Goal: Transaction & Acquisition: Purchase product/service

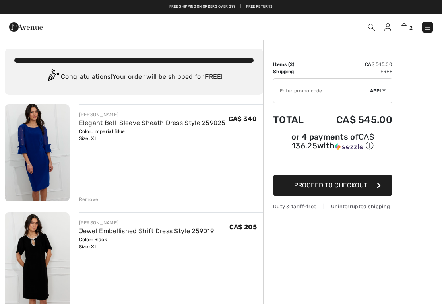
click at [112, 229] on link "Jewel Embellished Shift Dress Style 259019" at bounding box center [146, 231] width 135 height 8
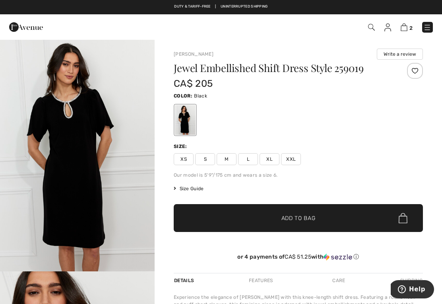
click at [371, 26] on img at bounding box center [371, 27] width 7 height 7
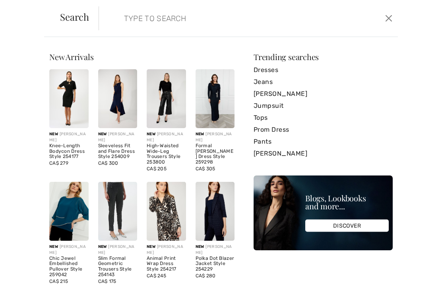
click at [74, 98] on img at bounding box center [68, 98] width 39 height 59
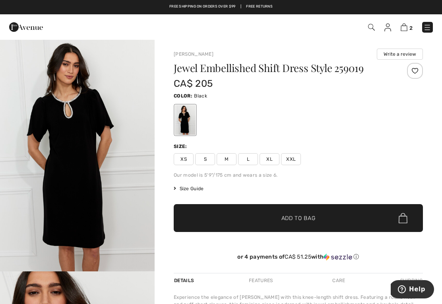
click at [269, 162] on span "XL" at bounding box center [270, 159] width 20 height 12
click at [192, 188] on span "Size Guide" at bounding box center [189, 188] width 30 height 7
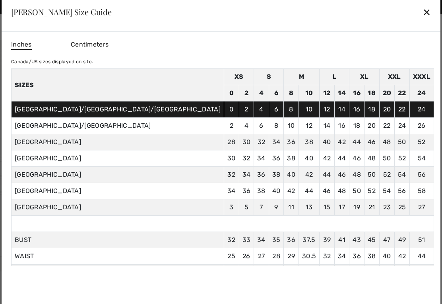
click at [423, 10] on div "✕" at bounding box center [427, 12] width 8 height 17
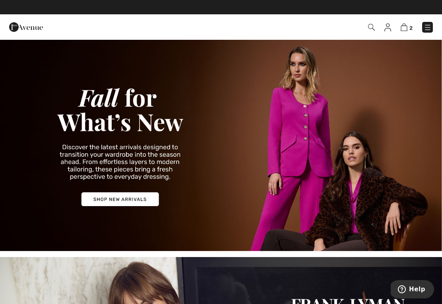
click at [373, 27] on img at bounding box center [371, 27] width 7 height 7
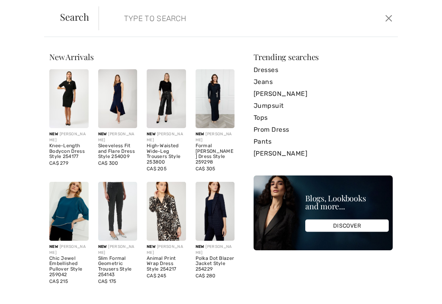
click at [138, 19] on input "search" at bounding box center [217, 18] width 199 height 24
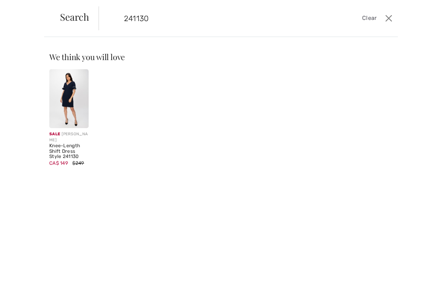
type input "241130"
click at [75, 99] on img at bounding box center [68, 98] width 39 height 59
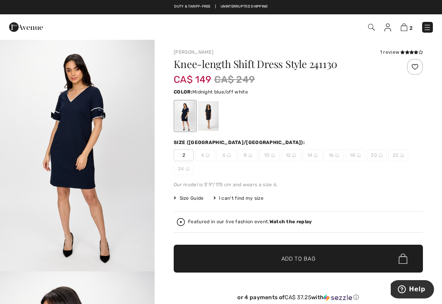
click at [85, 168] on img "1 / 5" at bounding box center [77, 155] width 155 height 232
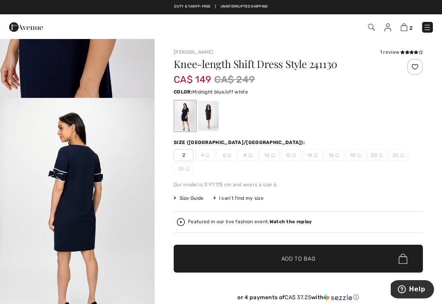
scroll to position [642, 0]
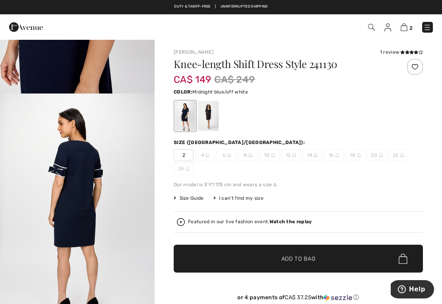
click at [87, 194] on img "4 / 5" at bounding box center [77, 209] width 155 height 232
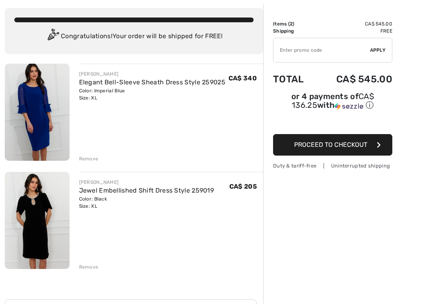
scroll to position [41, 0]
click at [31, 223] on img at bounding box center [37, 220] width 65 height 97
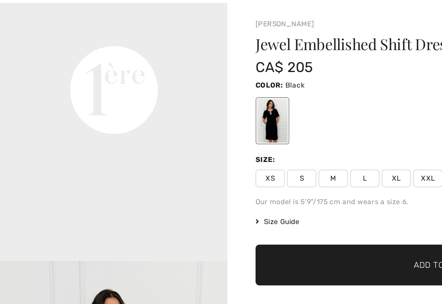
scroll to position [523, 0]
click at [180, 185] on span "Size Guide" at bounding box center [189, 188] width 30 height 7
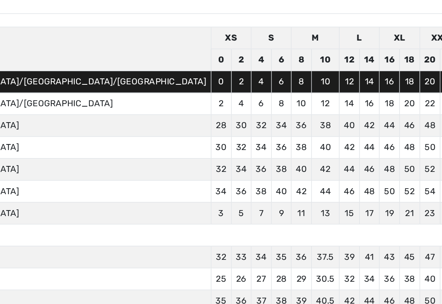
scroll to position [26, 0]
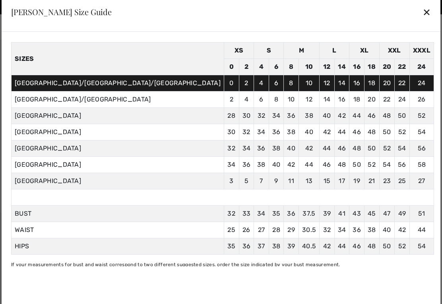
click at [423, 12] on div "✕" at bounding box center [427, 12] width 8 height 17
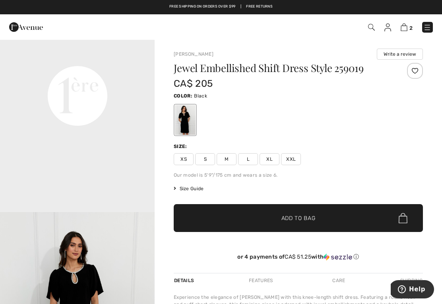
click at [269, 159] on span "XL" at bounding box center [270, 159] width 20 height 12
click at [301, 214] on span "Add to Bag" at bounding box center [298, 218] width 34 height 8
click at [407, 27] on img at bounding box center [404, 27] width 7 height 8
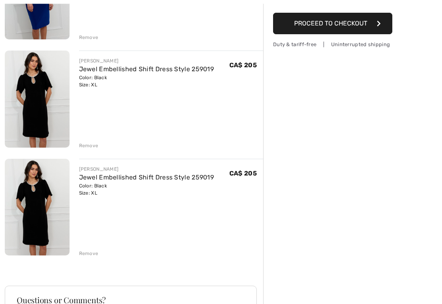
scroll to position [162, 0]
click at [87, 254] on div "Remove" at bounding box center [88, 252] width 19 height 7
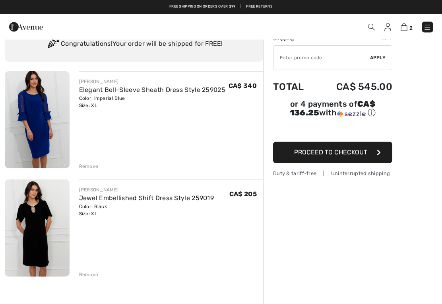
scroll to position [30, 0]
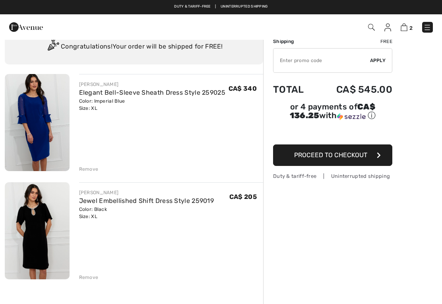
click at [36, 219] on img at bounding box center [37, 230] width 65 height 97
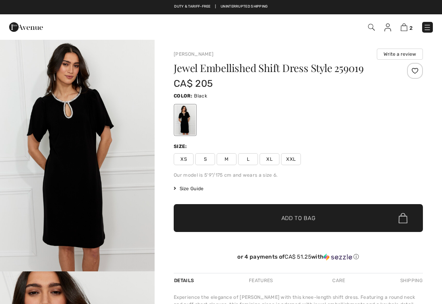
checkbox input "true"
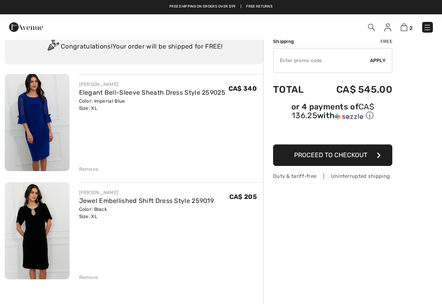
click at [87, 167] on div "Remove" at bounding box center [88, 168] width 19 height 7
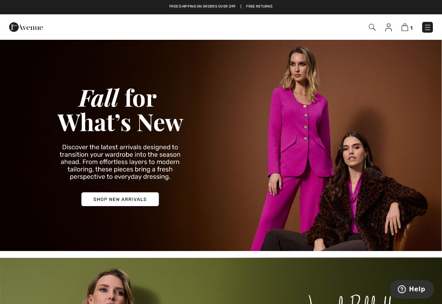
click at [407, 27] on img at bounding box center [404, 27] width 7 height 8
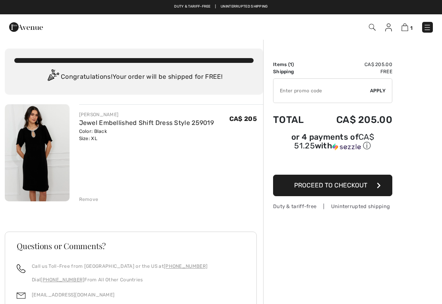
click at [39, 159] on img at bounding box center [37, 152] width 65 height 97
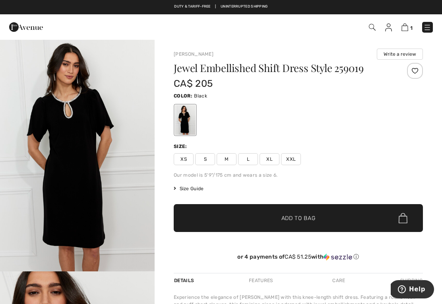
click at [183, 189] on span "Size Guide" at bounding box center [189, 188] width 30 height 7
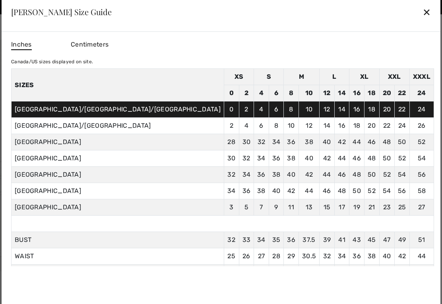
click at [423, 10] on div "✕" at bounding box center [427, 12] width 8 height 17
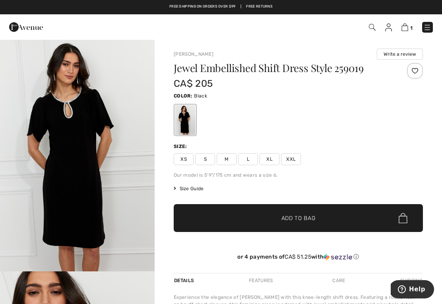
click at [247, 159] on span "L" at bounding box center [248, 159] width 20 height 12
click at [301, 218] on span "Add to Bag" at bounding box center [298, 218] width 34 height 8
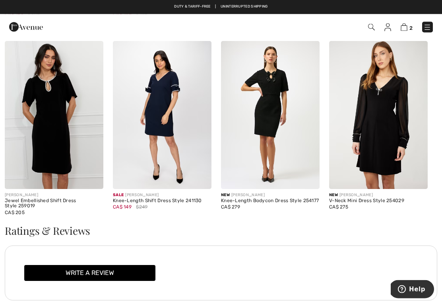
scroll to position [835, 0]
